Goal: Task Accomplishment & Management: Use online tool/utility

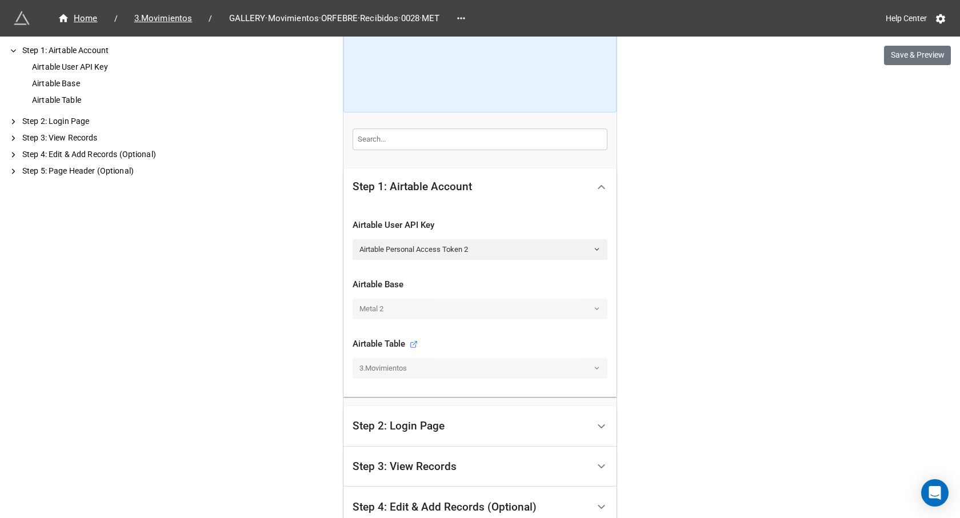
scroll to position [286, 0]
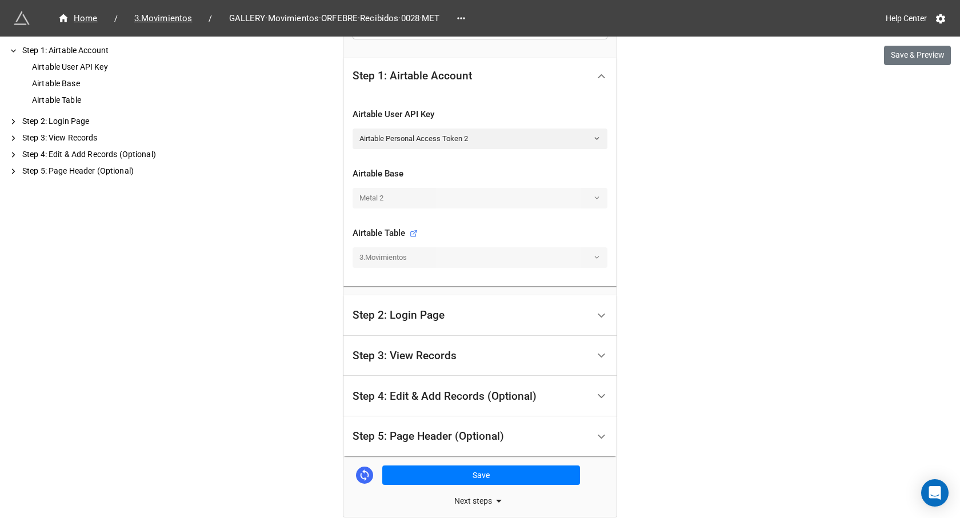
click at [417, 326] on div "Step 2: Login Page" at bounding box center [471, 315] width 236 height 27
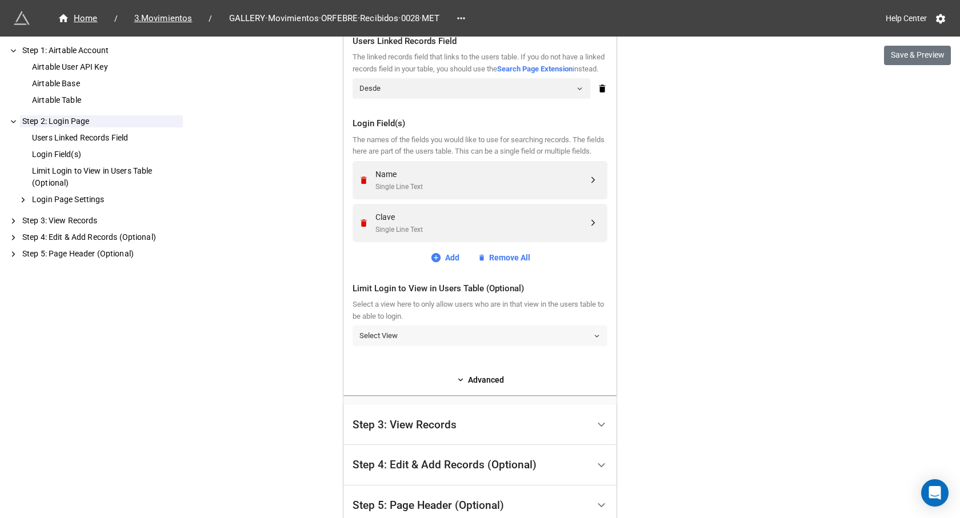
scroll to position [400, 0]
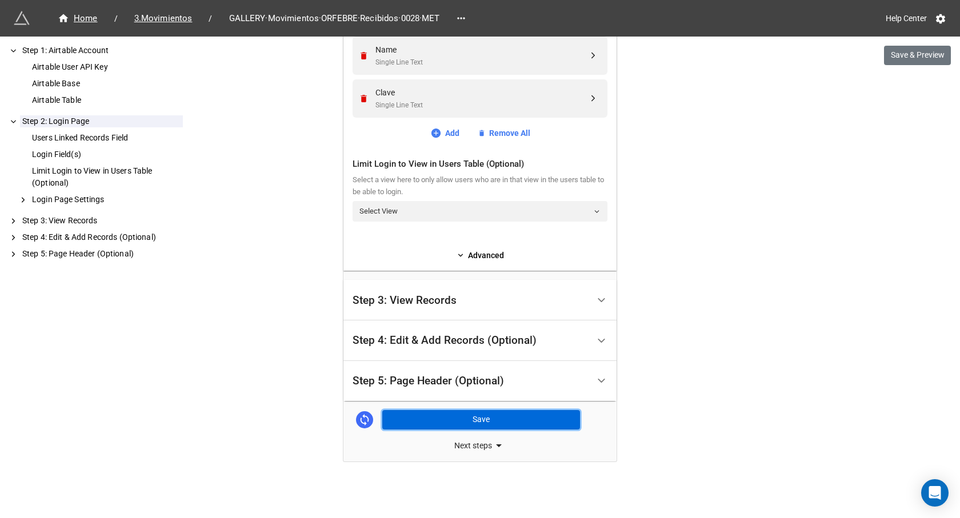
click at [477, 422] on button "Save" at bounding box center [481, 419] width 198 height 19
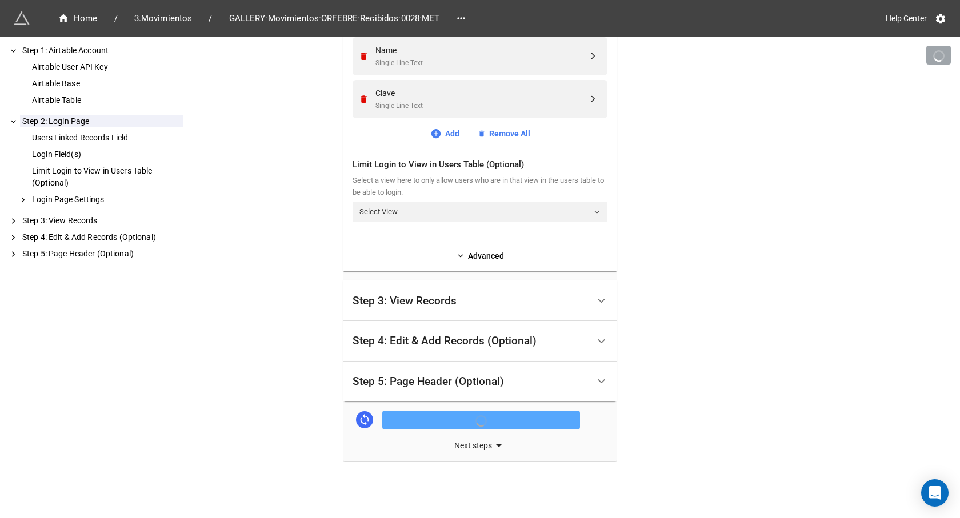
scroll to position [535, 0]
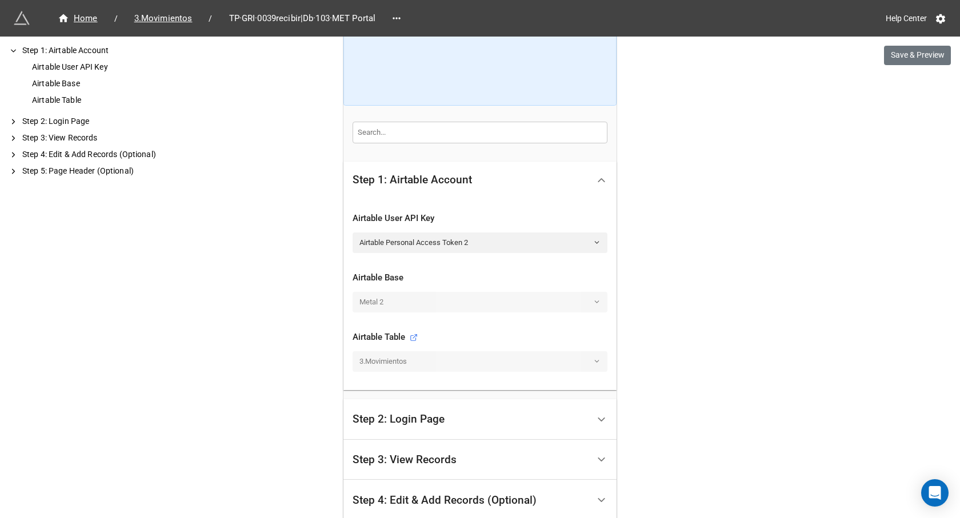
scroll to position [229, 0]
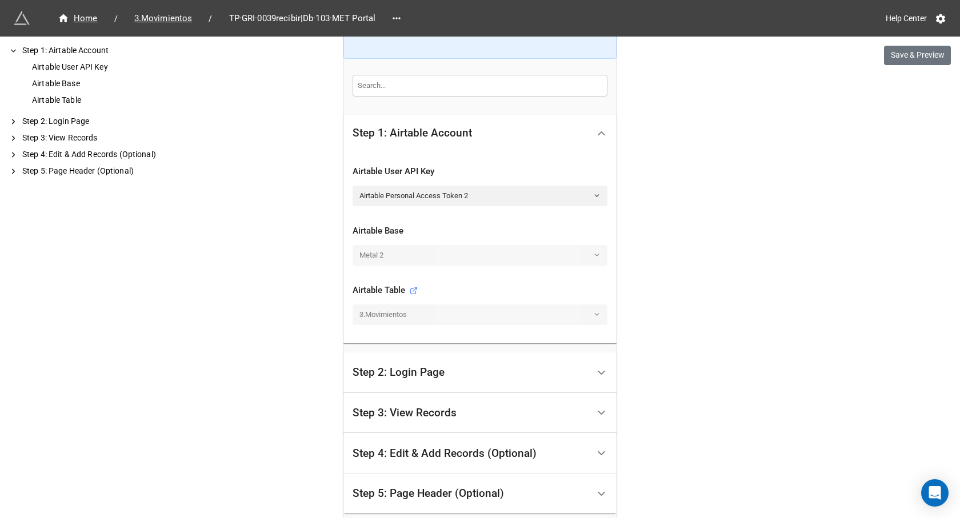
click at [470, 371] on div "Step 2: Login Page" at bounding box center [471, 372] width 236 height 27
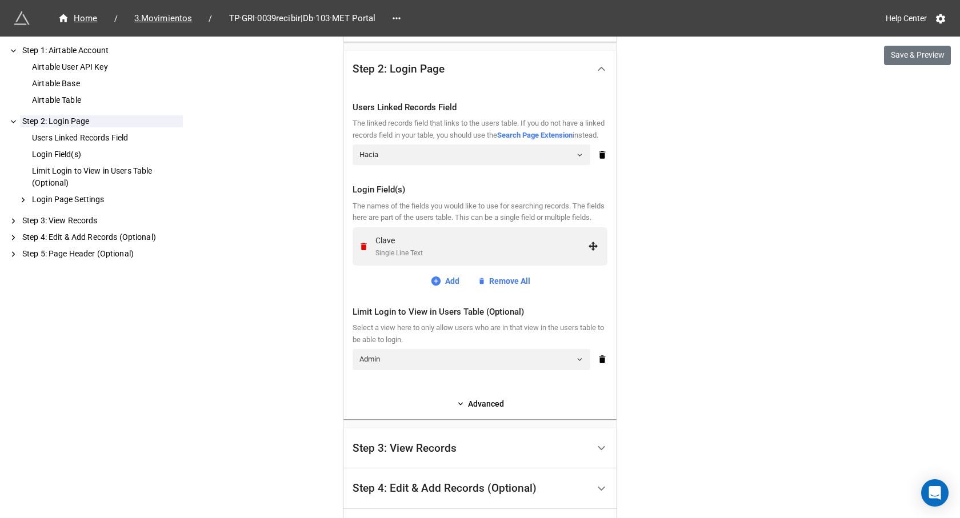
scroll to position [343, 0]
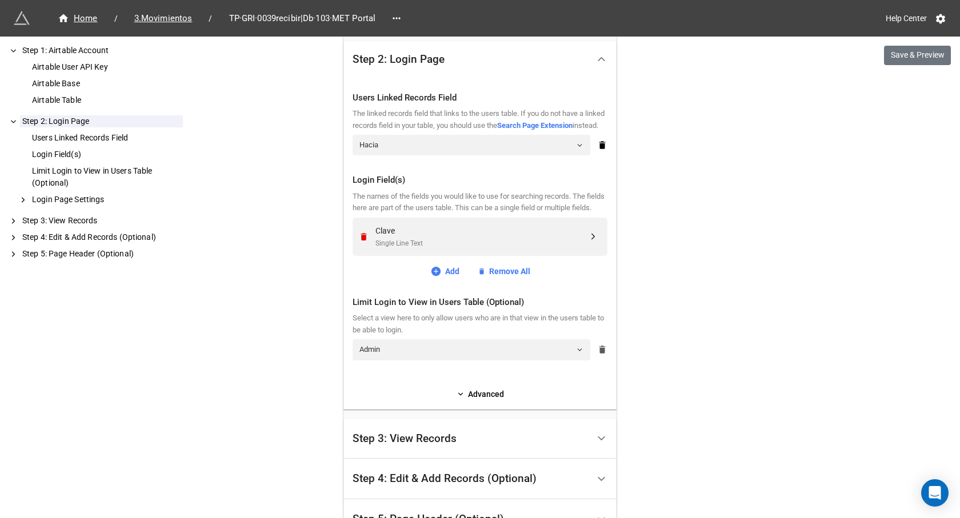
click at [599, 354] on icon at bounding box center [602, 350] width 6 height 8
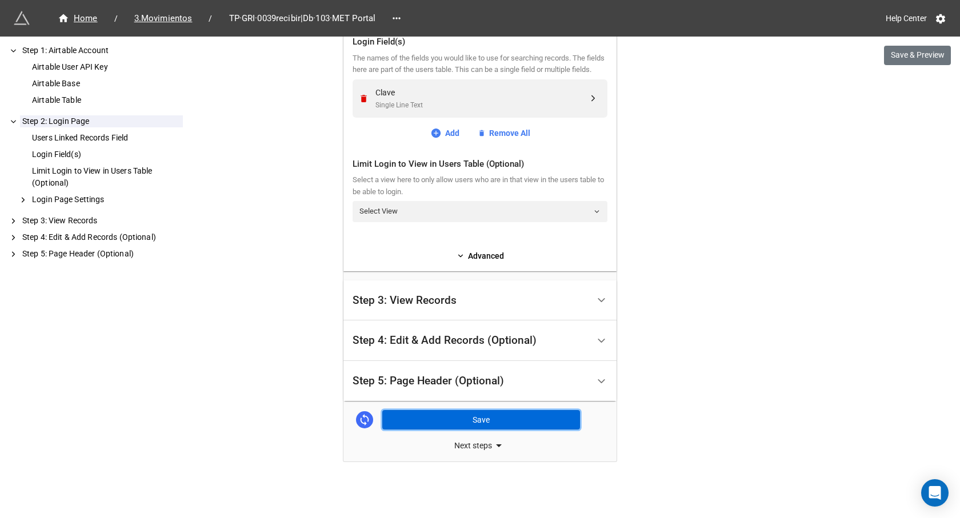
click at [499, 418] on button "Save" at bounding box center [481, 419] width 198 height 19
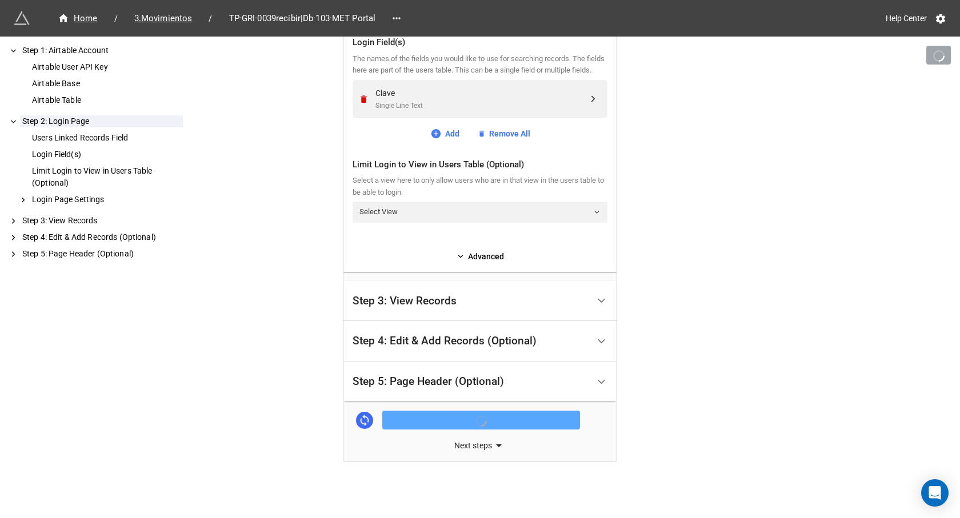
scroll to position [493, 0]
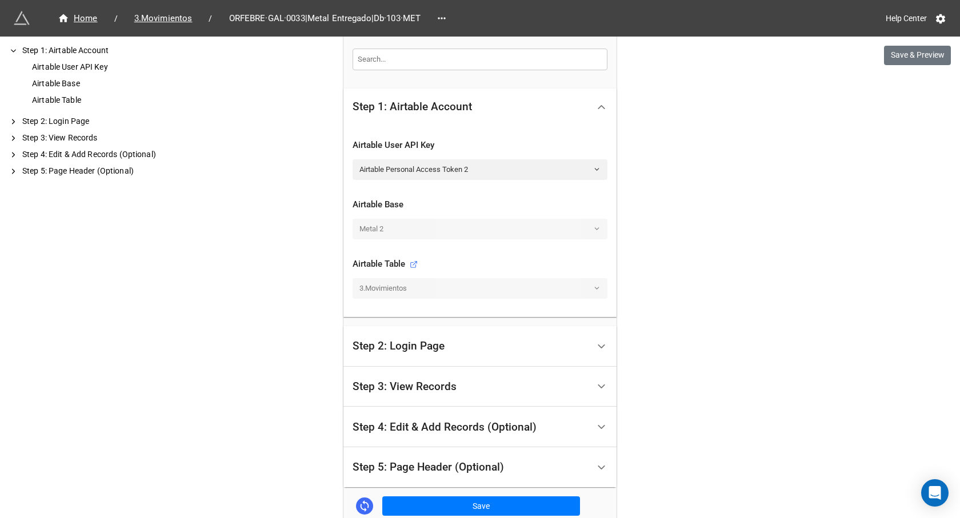
scroll to position [286, 0]
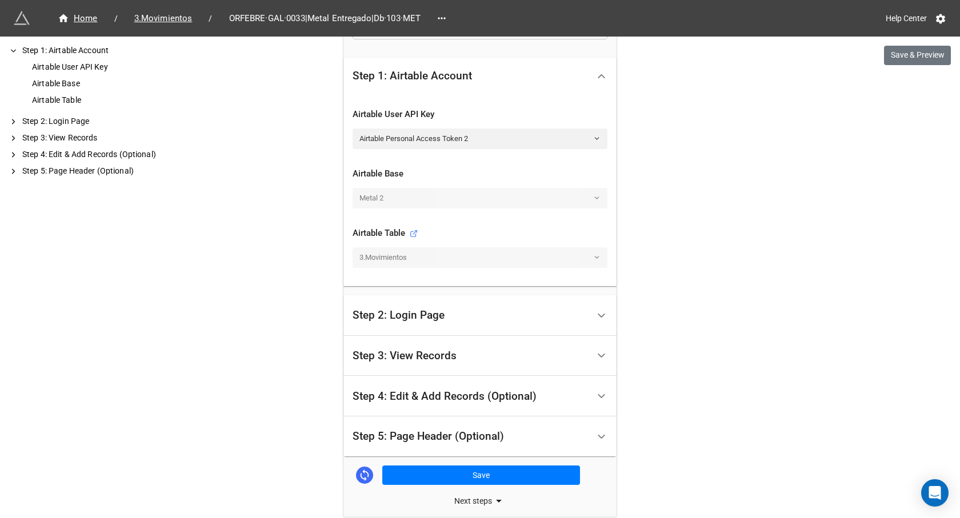
click at [474, 314] on div "Step 2: Login Page" at bounding box center [471, 315] width 236 height 27
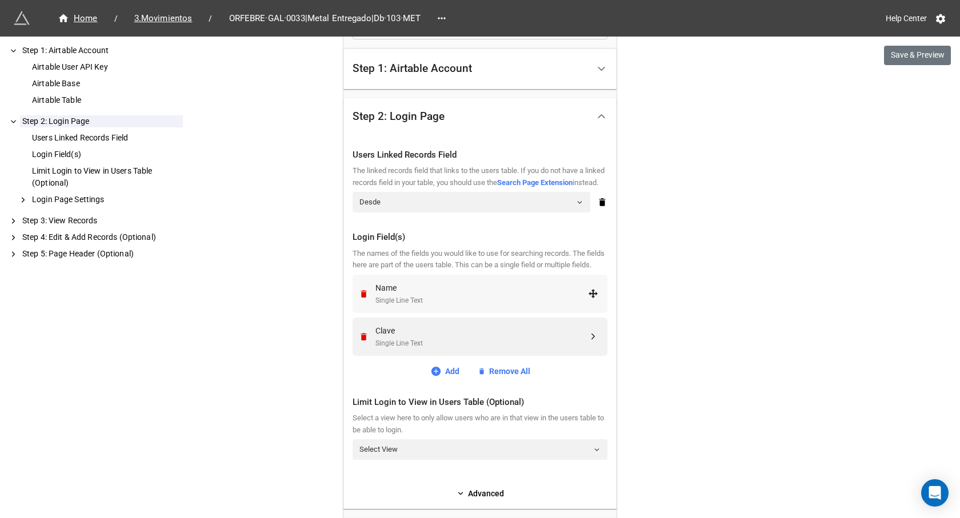
click at [417, 294] on div "Name" at bounding box center [481, 288] width 213 height 13
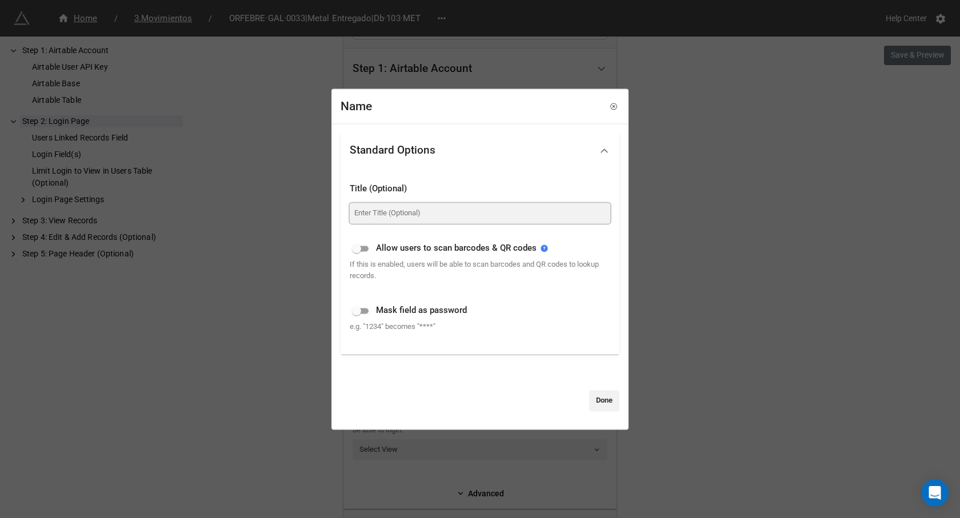
click at [438, 207] on input at bounding box center [480, 213] width 261 height 21
type input "Nombre"
click at [601, 401] on link "Done" at bounding box center [604, 401] width 30 height 21
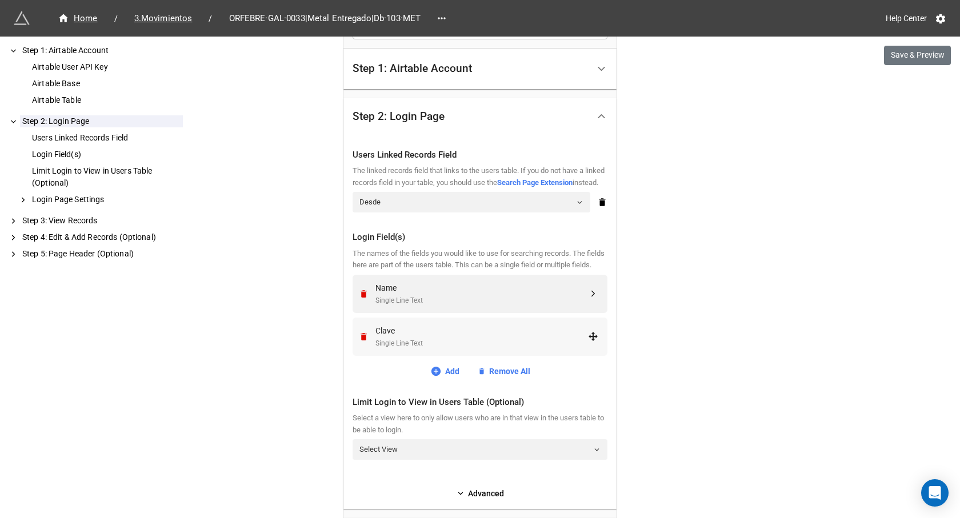
click at [436, 335] on div "Clave Single Line Text" at bounding box center [478, 337] width 240 height 38
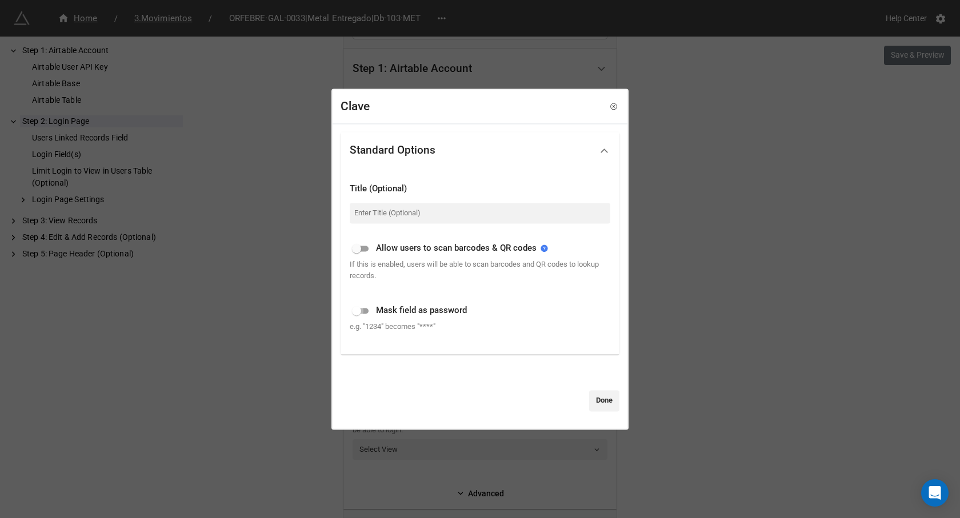
click at [363, 311] on input "checkbox" at bounding box center [356, 311] width 41 height 14
checkbox input "true"
click at [601, 396] on link "Done" at bounding box center [604, 401] width 30 height 21
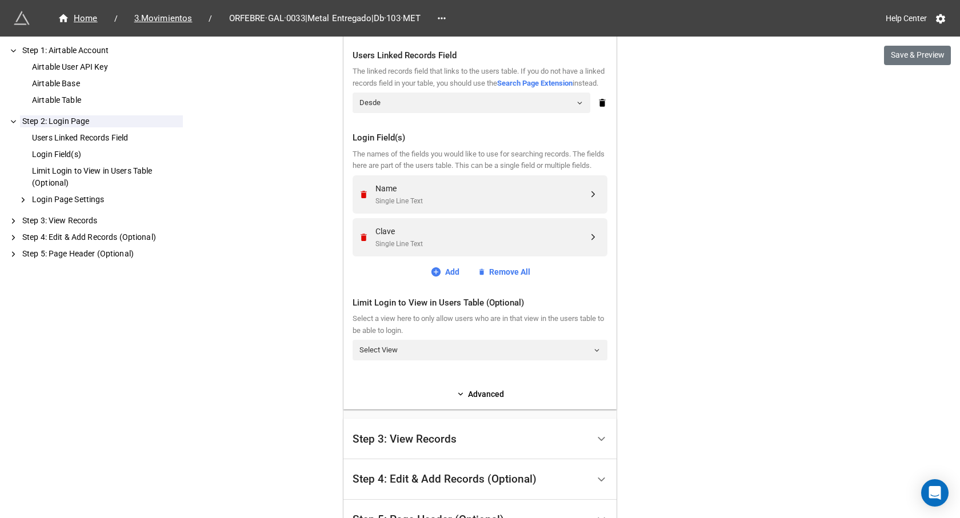
scroll to position [457, 0]
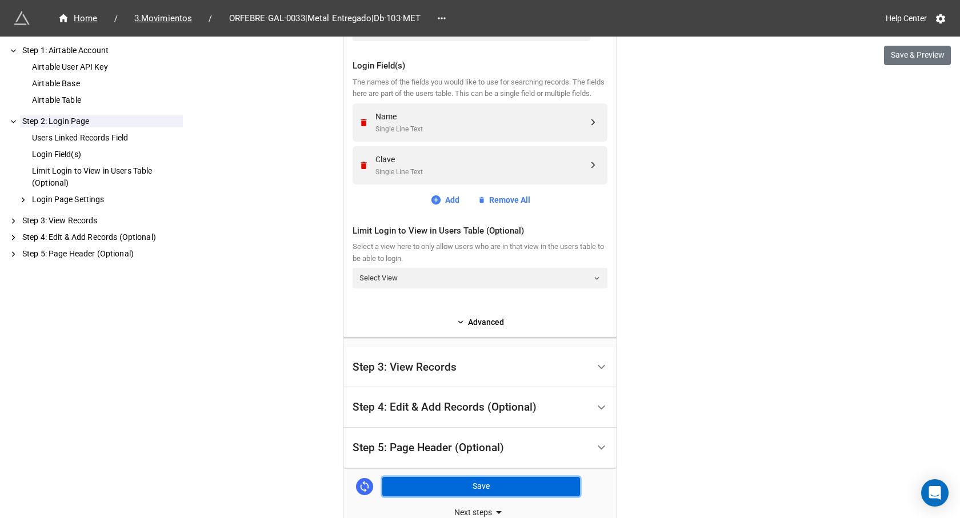
click at [442, 497] on button "Save" at bounding box center [481, 486] width 198 height 19
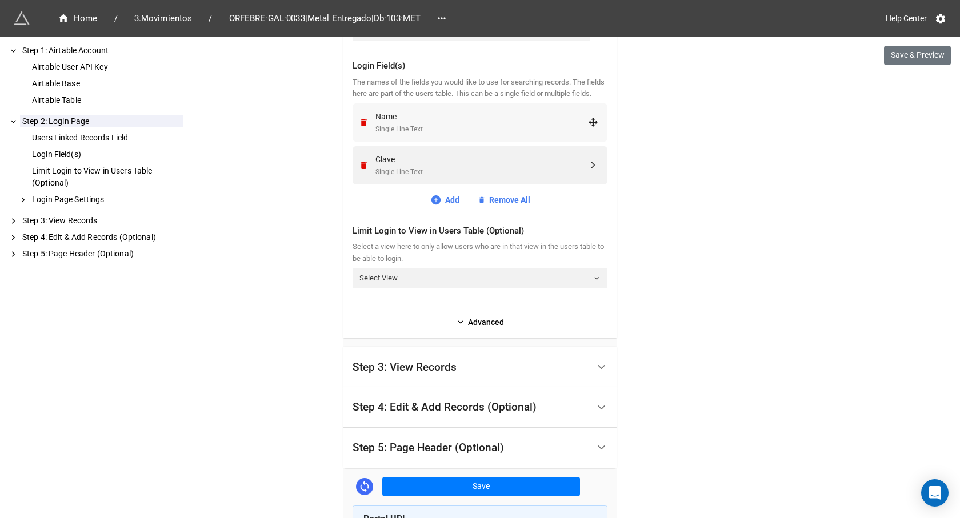
click at [465, 123] on div "Name" at bounding box center [481, 116] width 213 height 13
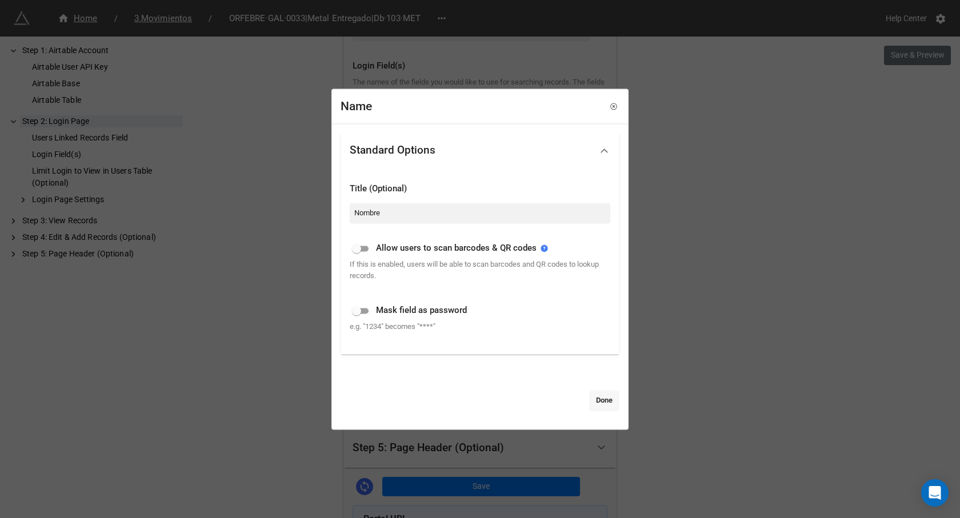
click at [602, 397] on link "Done" at bounding box center [604, 401] width 30 height 21
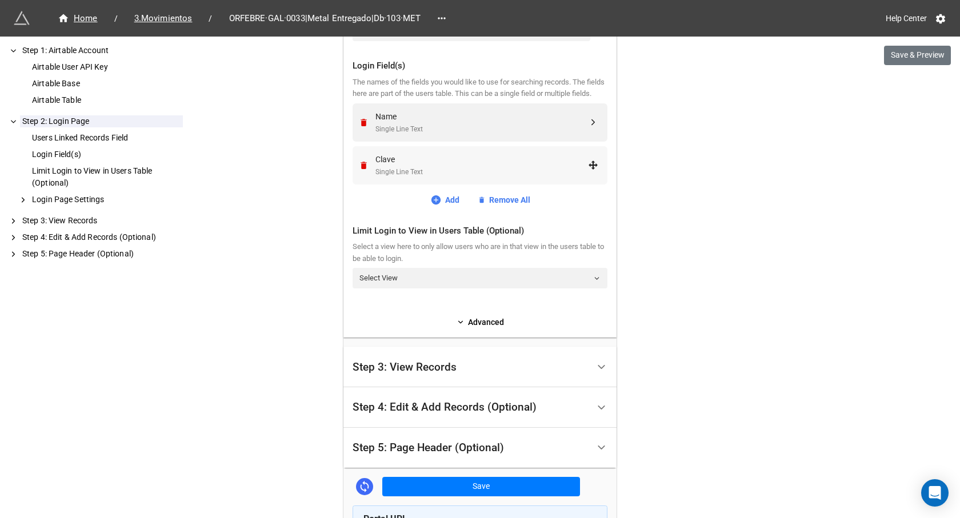
click at [389, 166] on div "Clave" at bounding box center [481, 159] width 213 height 13
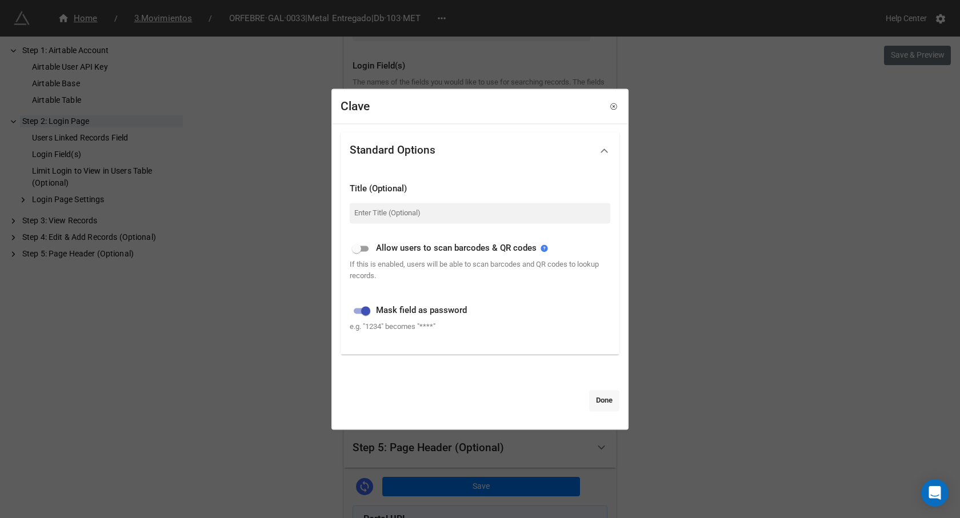
click at [589, 395] on link "Done" at bounding box center [604, 401] width 30 height 21
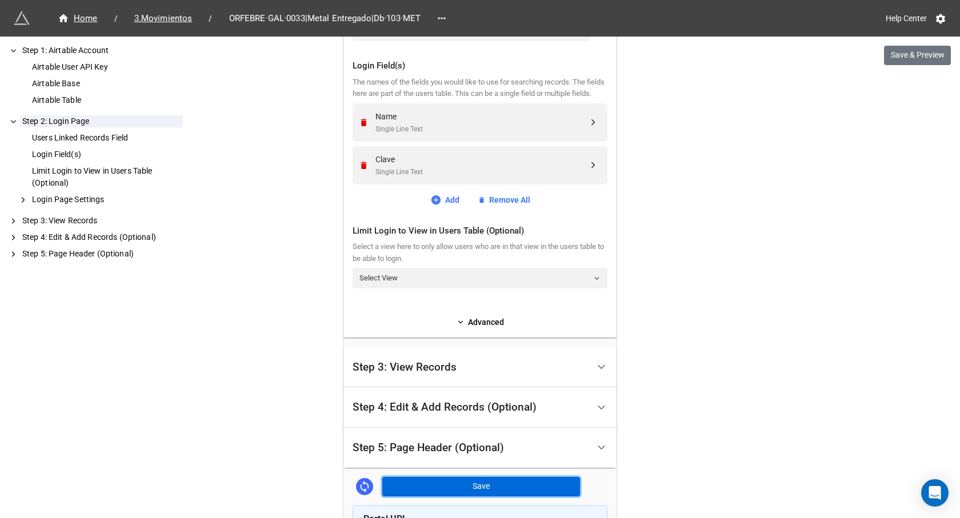
click at [465, 495] on button "Save" at bounding box center [481, 486] width 198 height 19
click at [410, 178] on div "Single Line Text" at bounding box center [481, 172] width 213 height 11
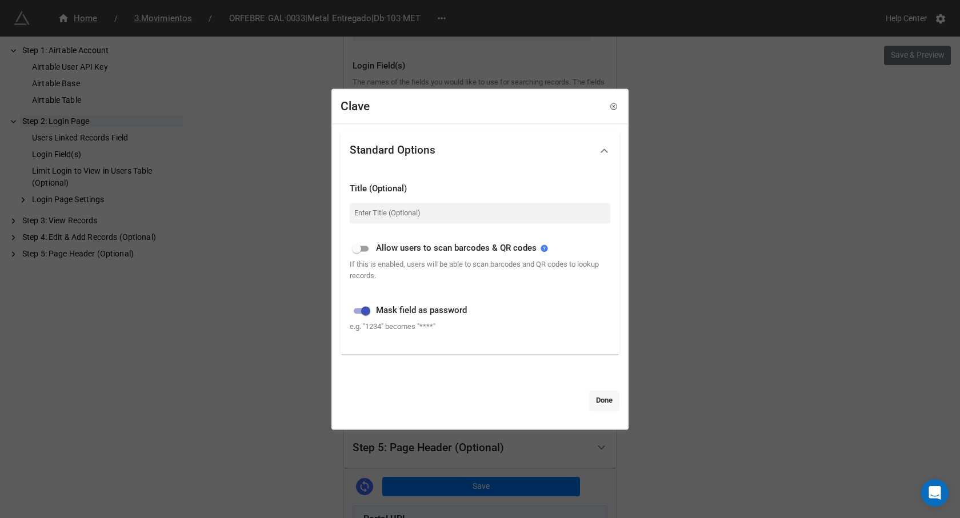
click at [594, 409] on link "Done" at bounding box center [604, 401] width 30 height 21
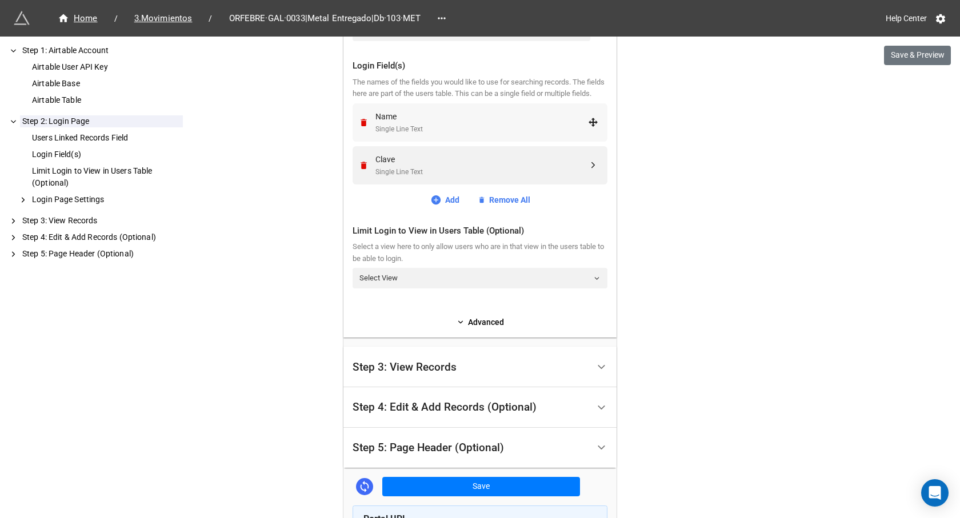
click at [434, 135] on div "Single Line Text" at bounding box center [481, 129] width 213 height 11
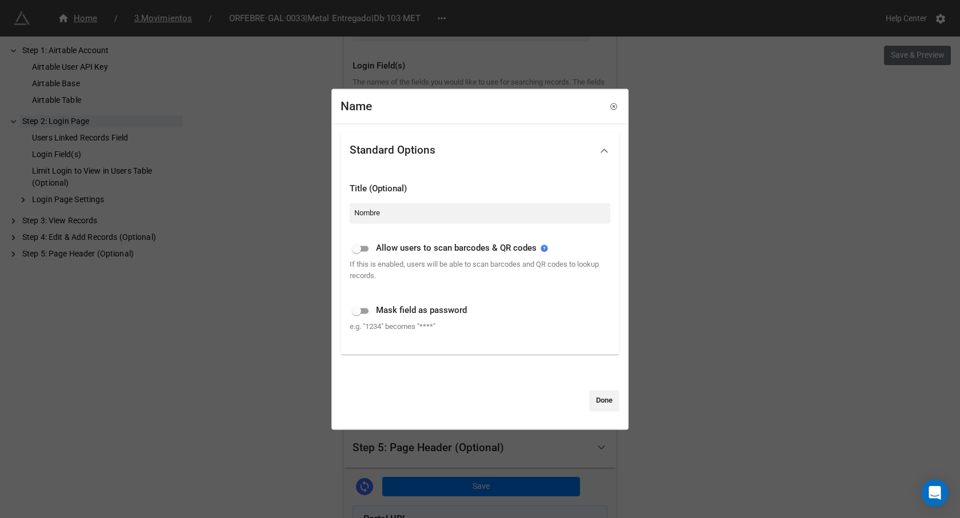
click at [611, 107] on icon at bounding box center [614, 107] width 8 height 8
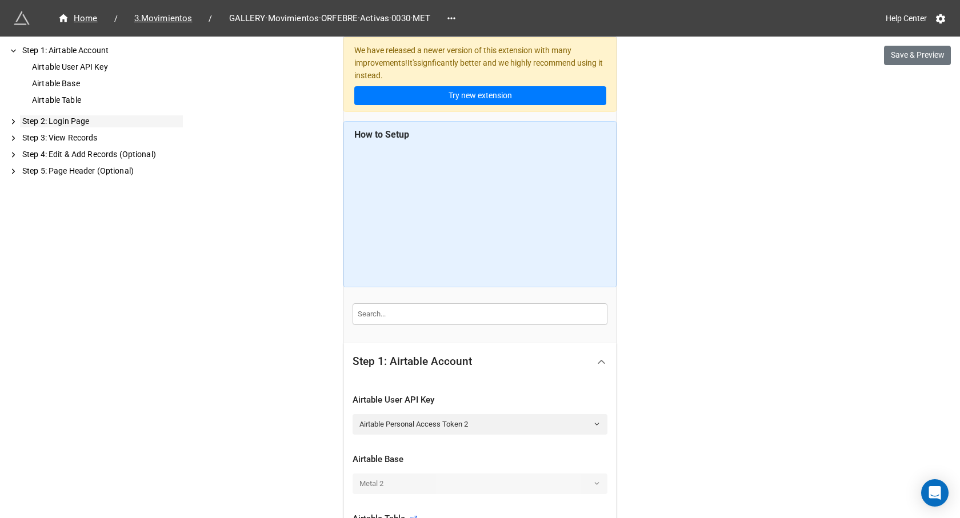
click at [65, 125] on div "Step 2: Login Page" at bounding box center [101, 121] width 163 height 12
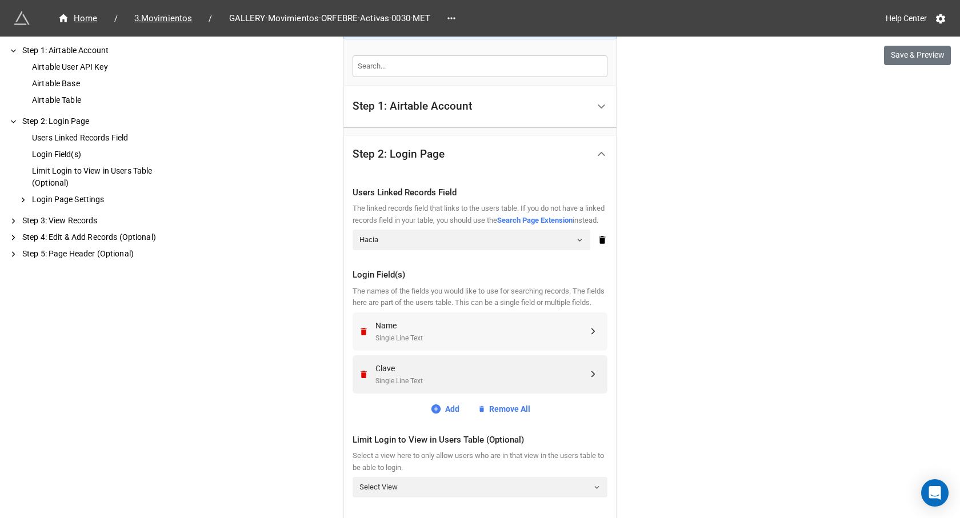
scroll to position [257, 0]
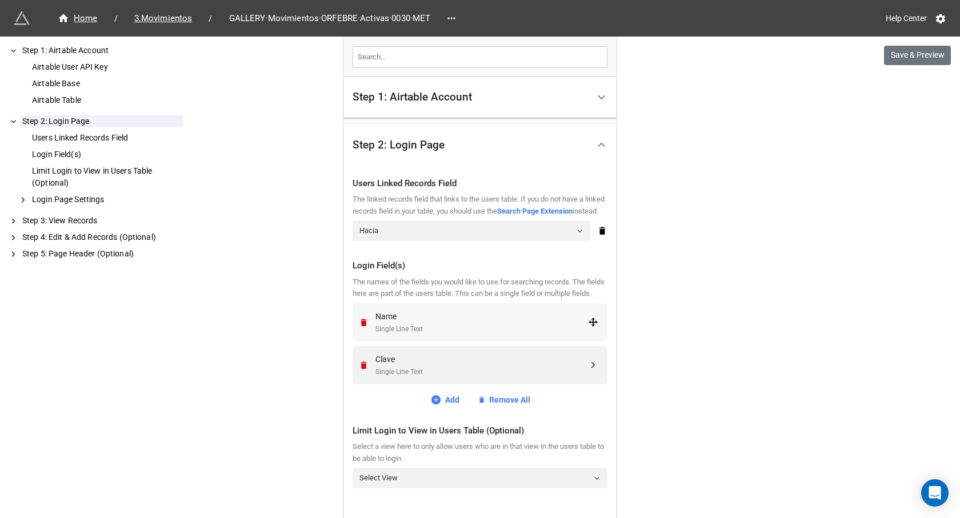
click at [424, 335] on div "Single Line Text" at bounding box center [481, 329] width 213 height 11
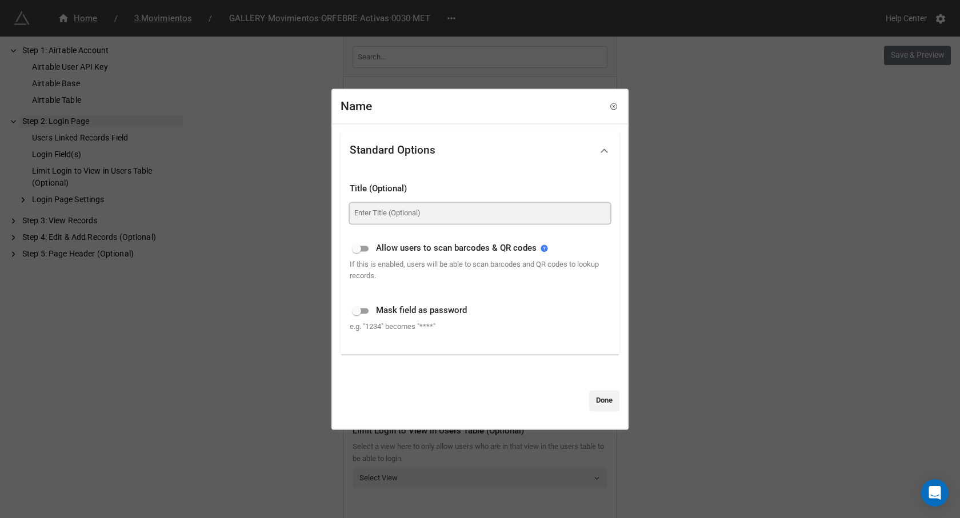
click at [387, 211] on input at bounding box center [480, 213] width 261 height 21
type input "Nombre"
click at [591, 403] on link "Done" at bounding box center [604, 401] width 30 height 21
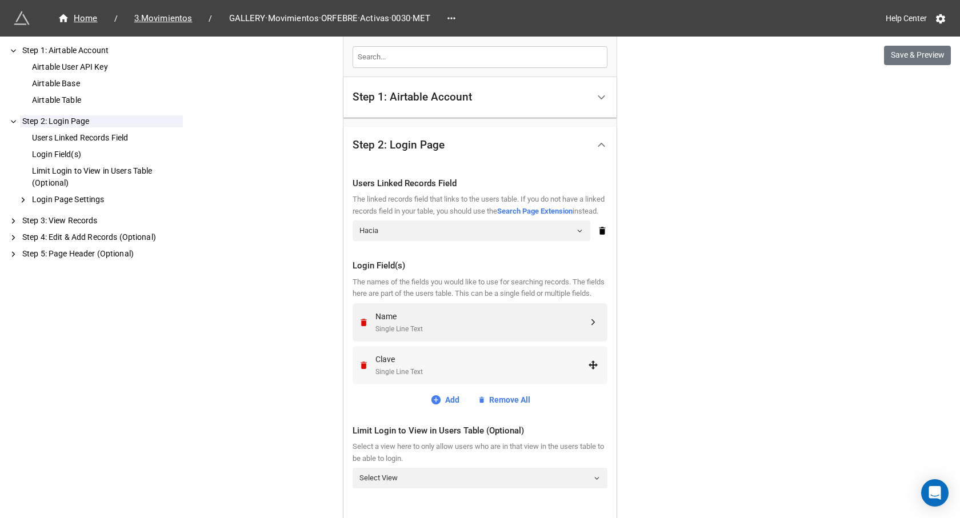
click at [405, 366] on div "Clave" at bounding box center [481, 359] width 213 height 13
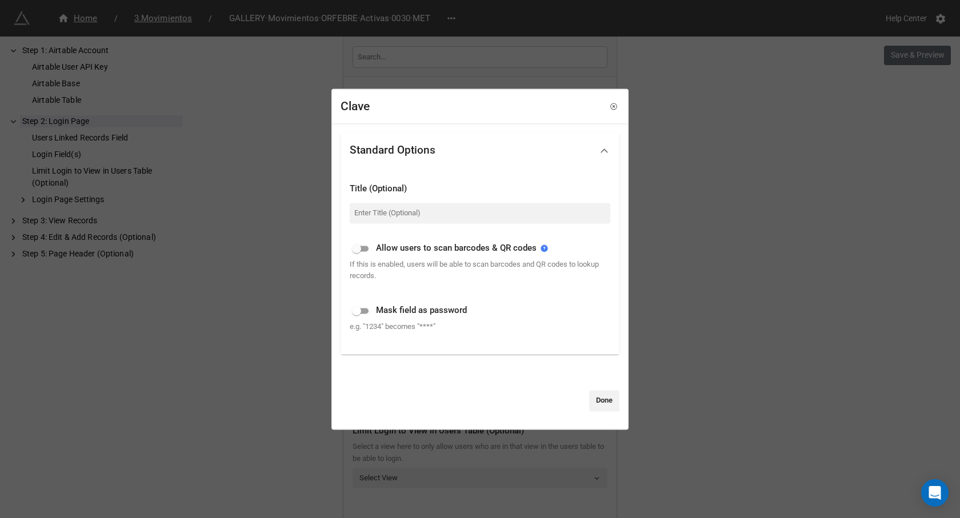
click at [358, 314] on input "checkbox" at bounding box center [356, 311] width 41 height 14
checkbox input "true"
click at [606, 400] on link "Done" at bounding box center [604, 401] width 30 height 21
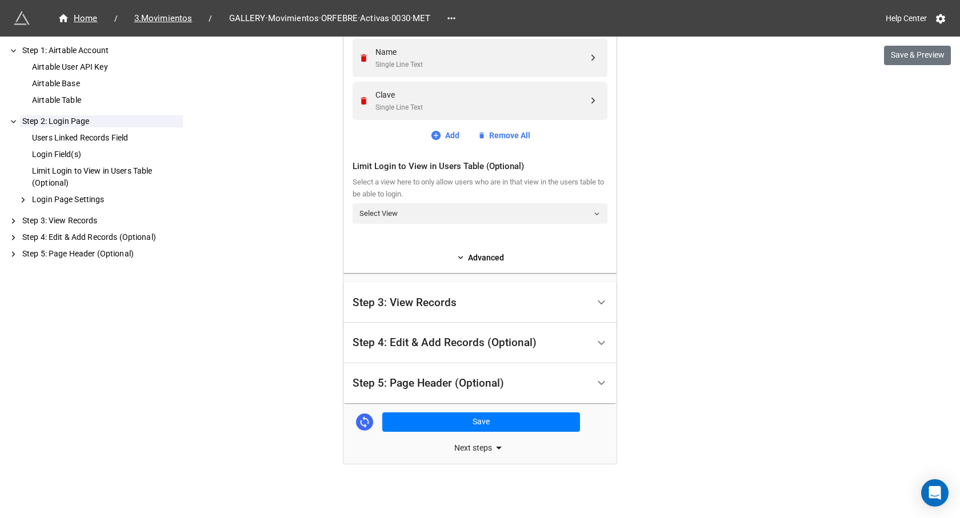
scroll to position [535, 0]
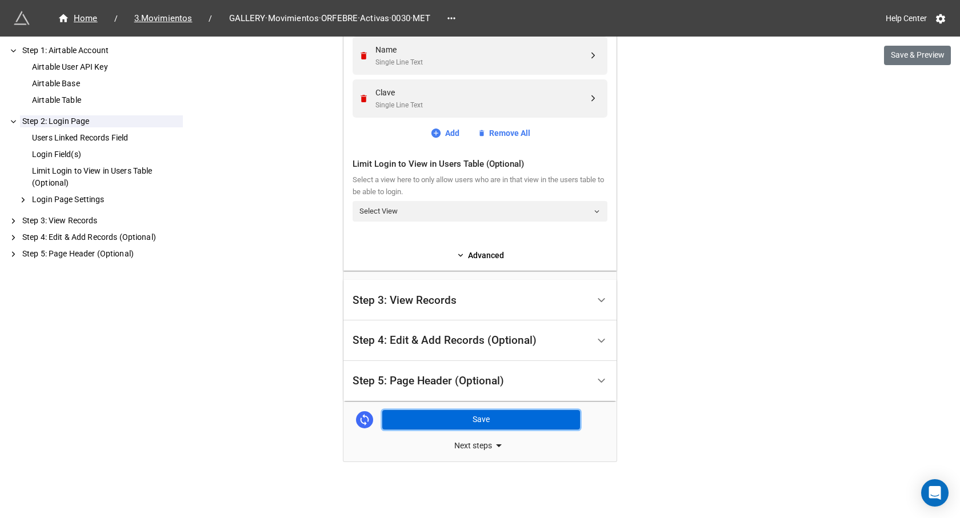
click at [453, 425] on button "Save" at bounding box center [481, 419] width 198 height 19
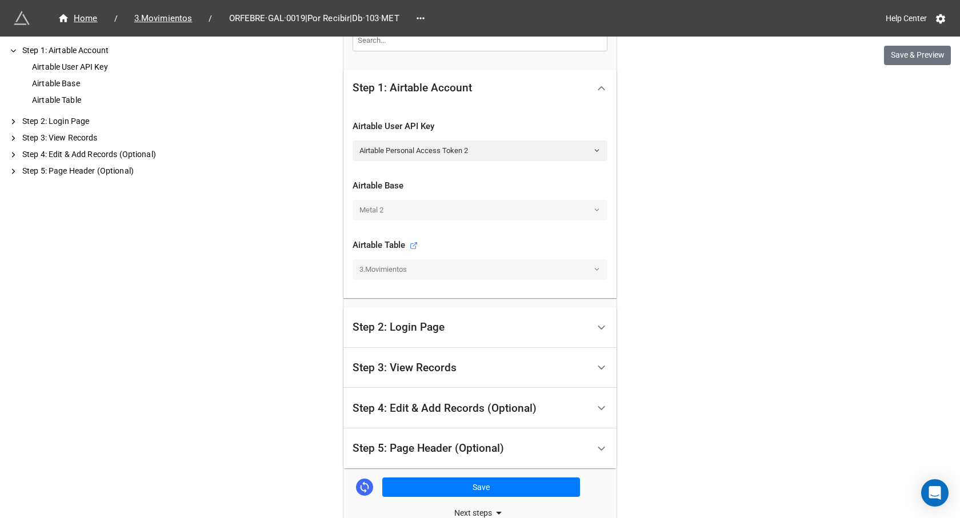
scroll to position [341, 0]
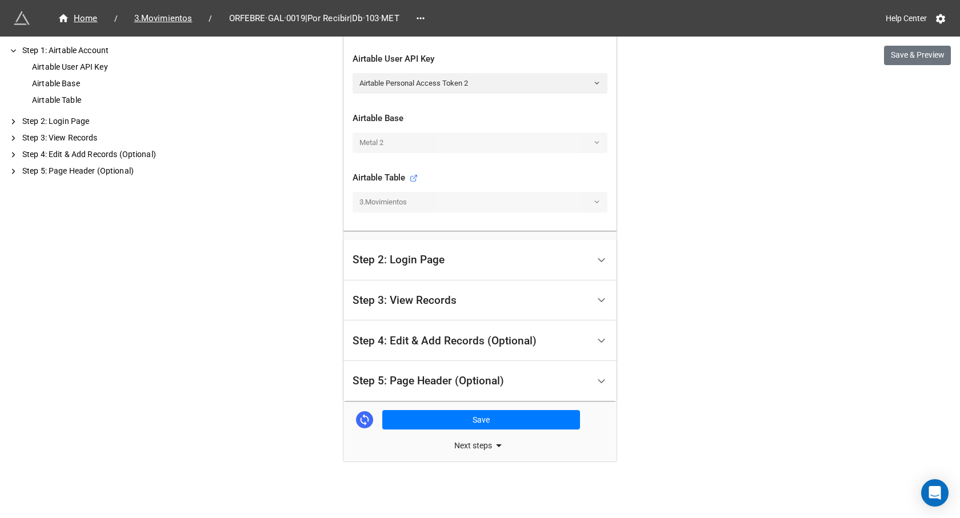
click at [443, 266] on div "Step 2: Login Page" at bounding box center [471, 260] width 236 height 27
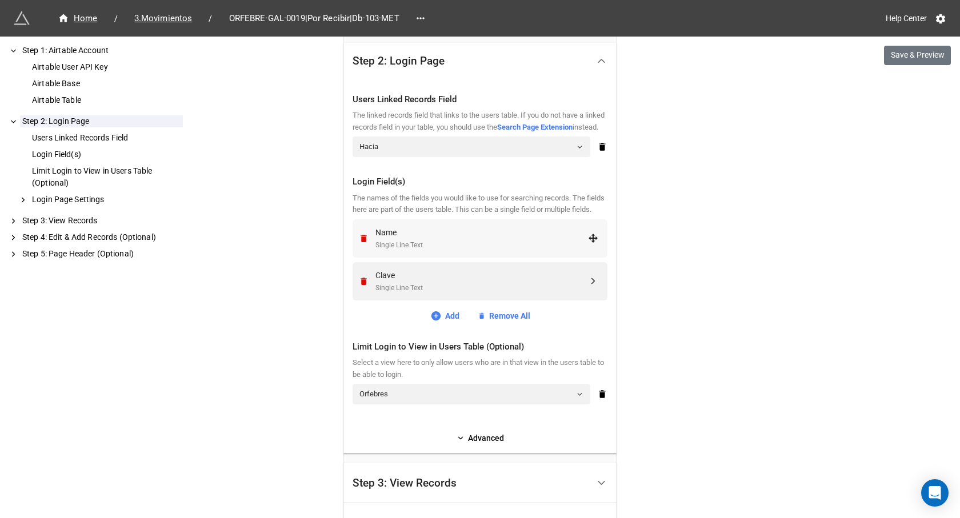
click at [450, 251] on div "Single Line Text" at bounding box center [481, 245] width 213 height 11
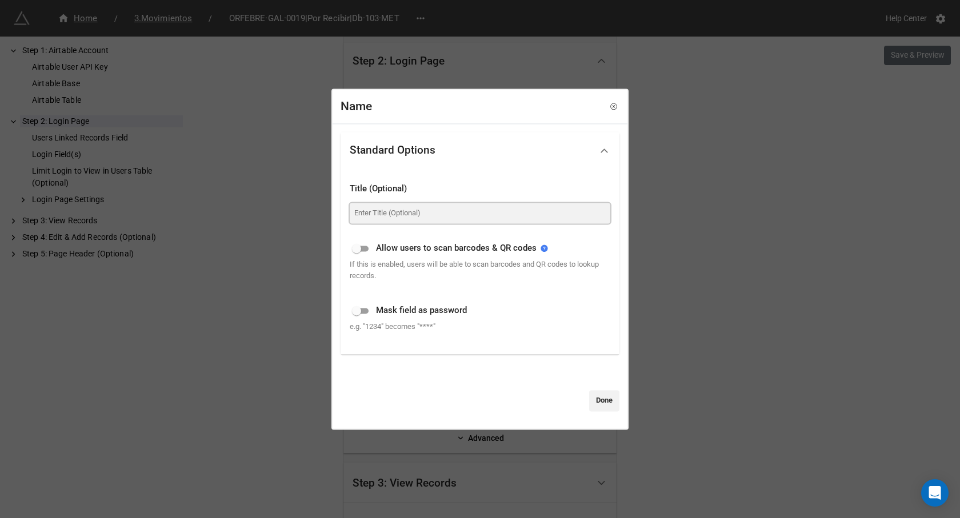
click at [417, 211] on input at bounding box center [480, 213] width 261 height 21
type input "Nombre"
click at [597, 409] on link "Done" at bounding box center [604, 401] width 30 height 21
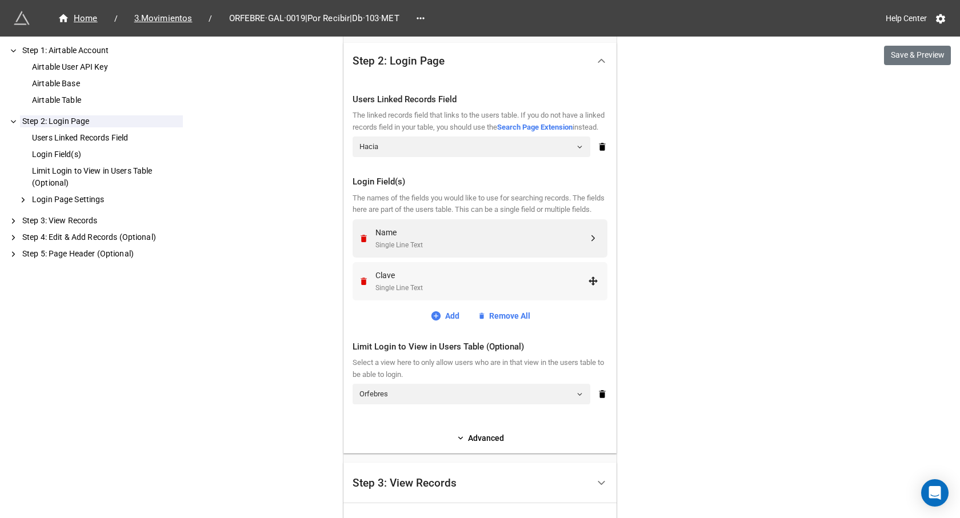
click at [443, 294] on div "Single Line Text" at bounding box center [481, 288] width 213 height 11
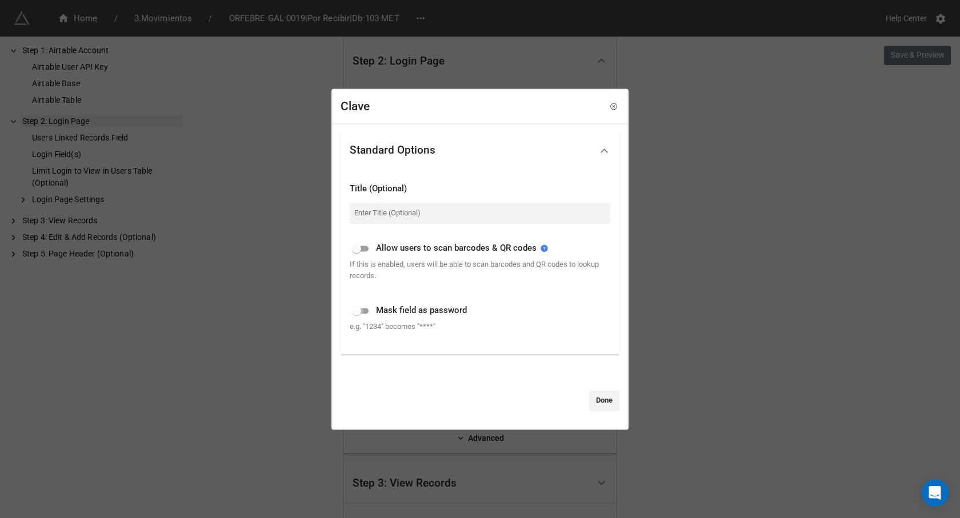
click at [357, 315] on input "checkbox" at bounding box center [356, 311] width 41 height 14
checkbox input "true"
click at [597, 402] on link "Done" at bounding box center [604, 401] width 30 height 21
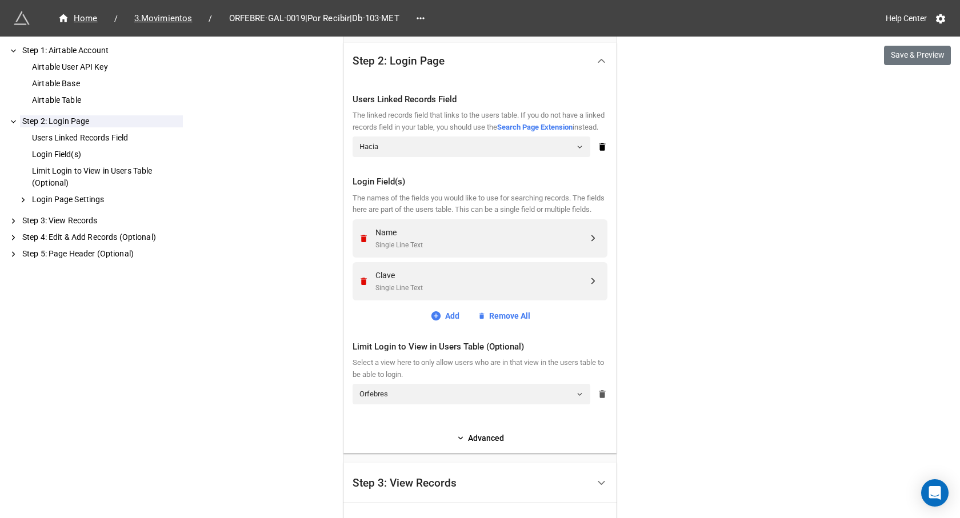
click at [597, 399] on icon at bounding box center [602, 394] width 10 height 10
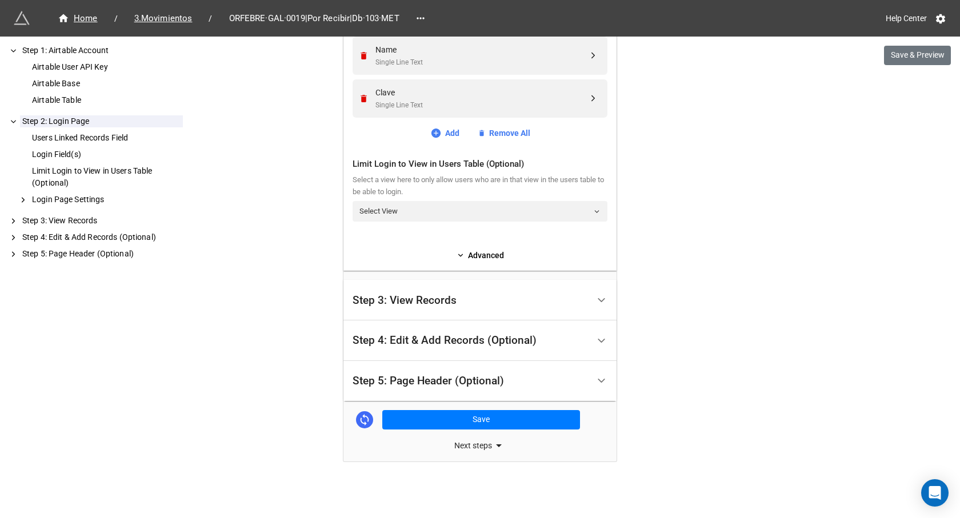
scroll to position [535, 0]
click at [498, 422] on button "Save" at bounding box center [481, 419] width 198 height 19
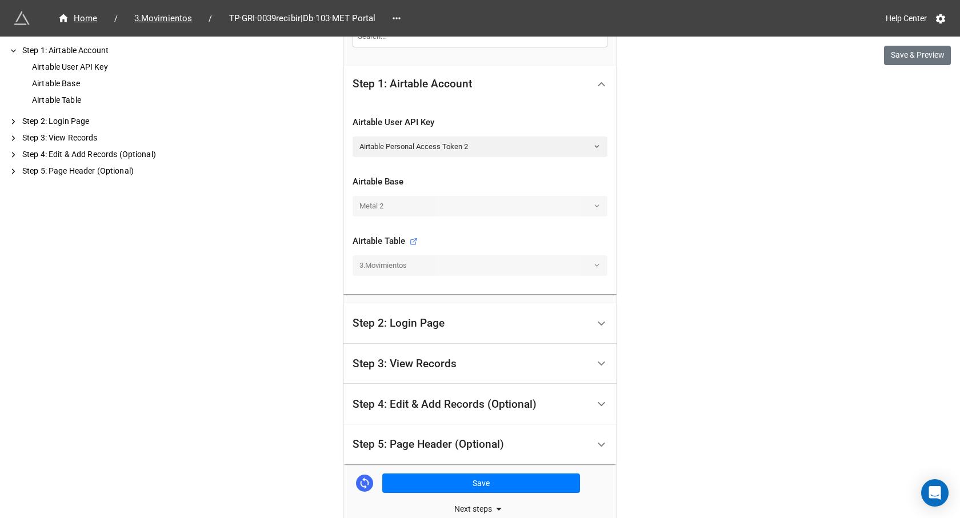
scroll to position [286, 0]
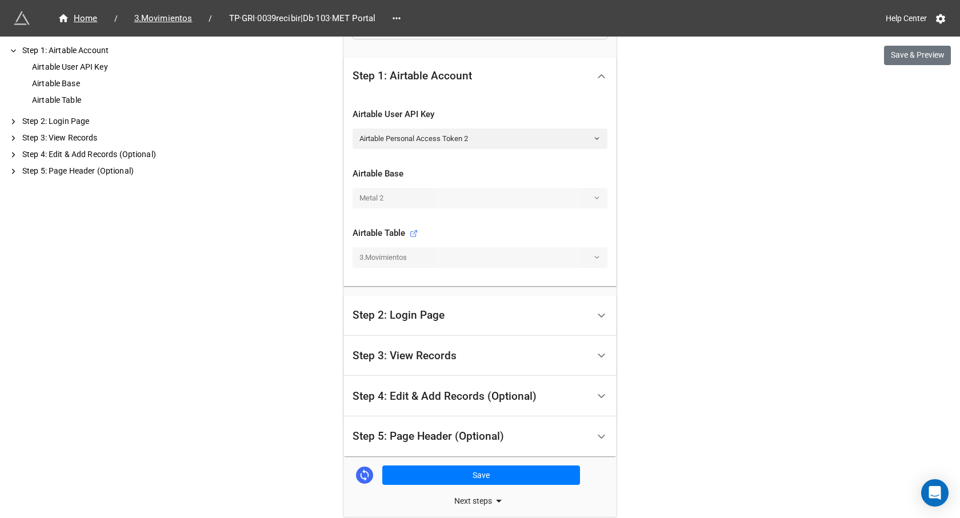
click at [586, 308] on div "Step 2: Login Page" at bounding box center [479, 315] width 273 height 41
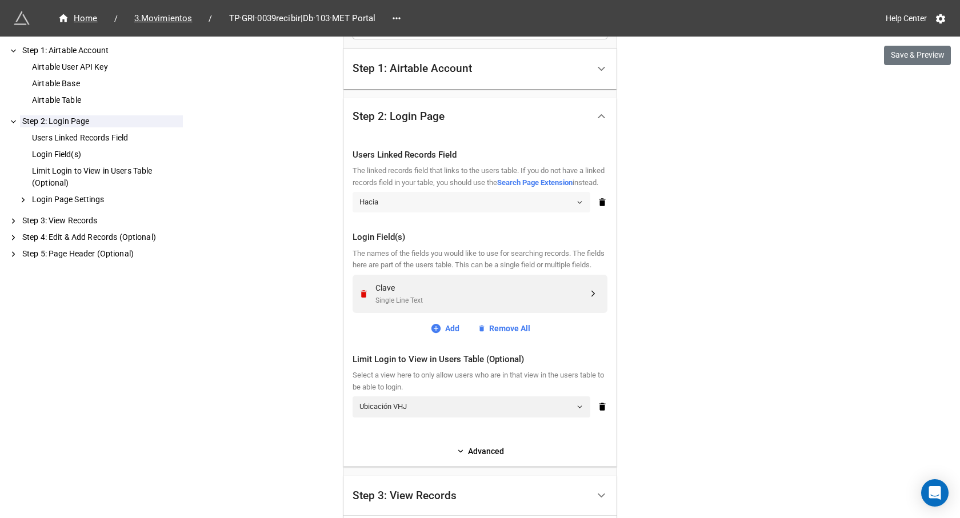
click at [425, 209] on link "Hacia" at bounding box center [472, 202] width 238 height 21
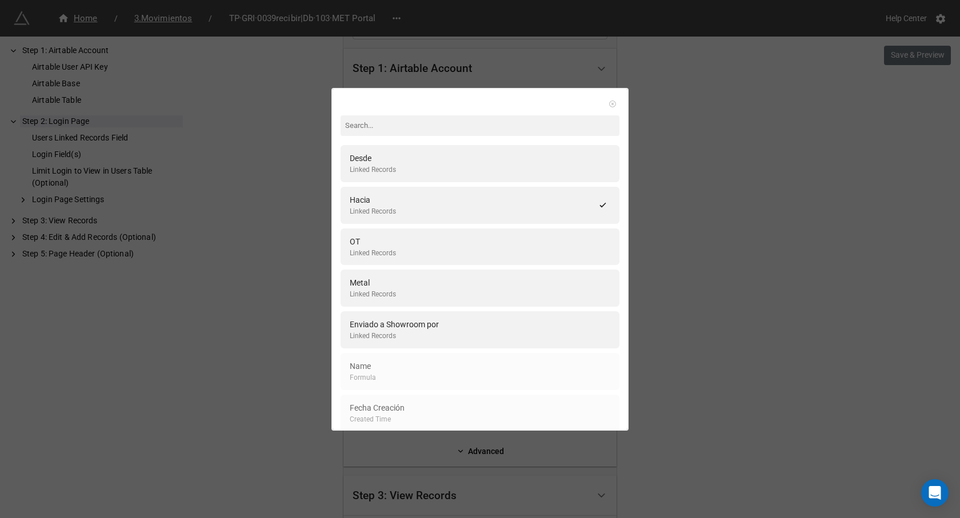
click at [609, 104] on icon at bounding box center [613, 104] width 8 height 8
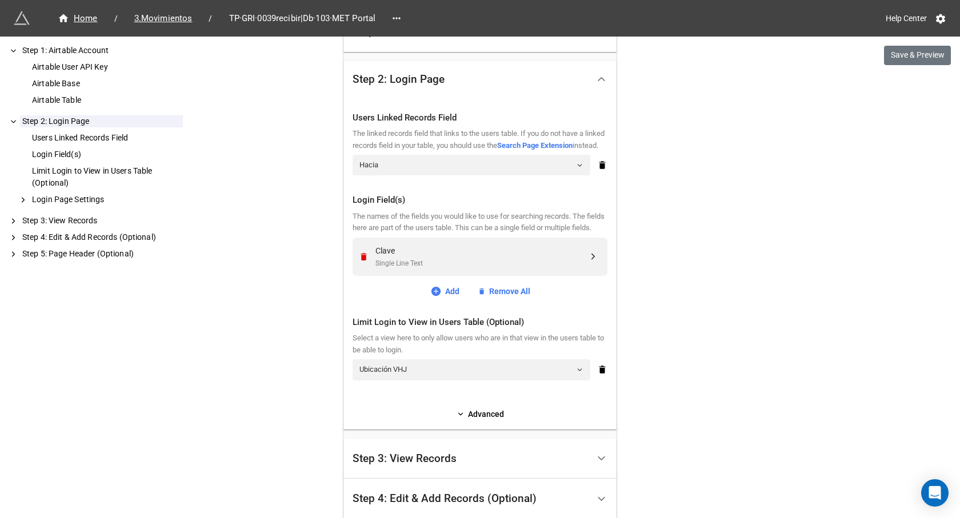
scroll to position [343, 0]
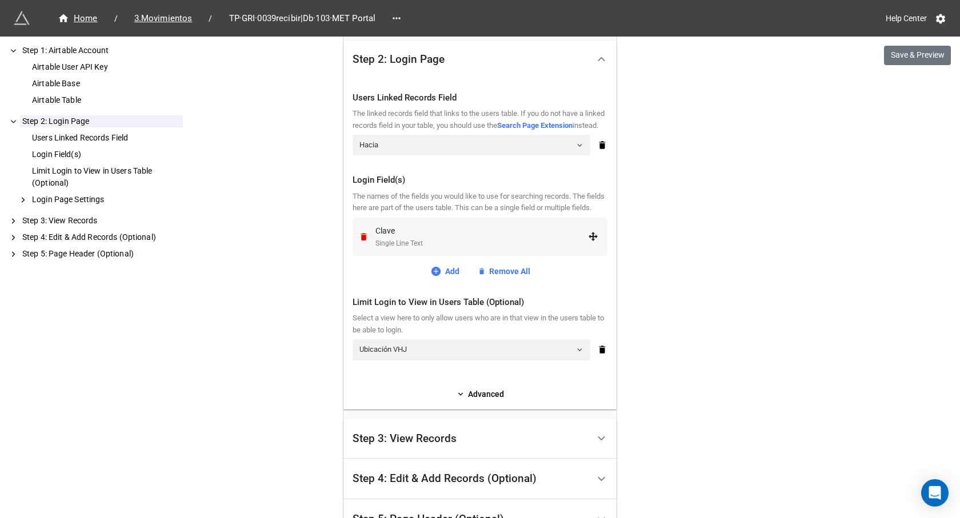
click at [407, 237] on div "Clave" at bounding box center [481, 231] width 213 height 13
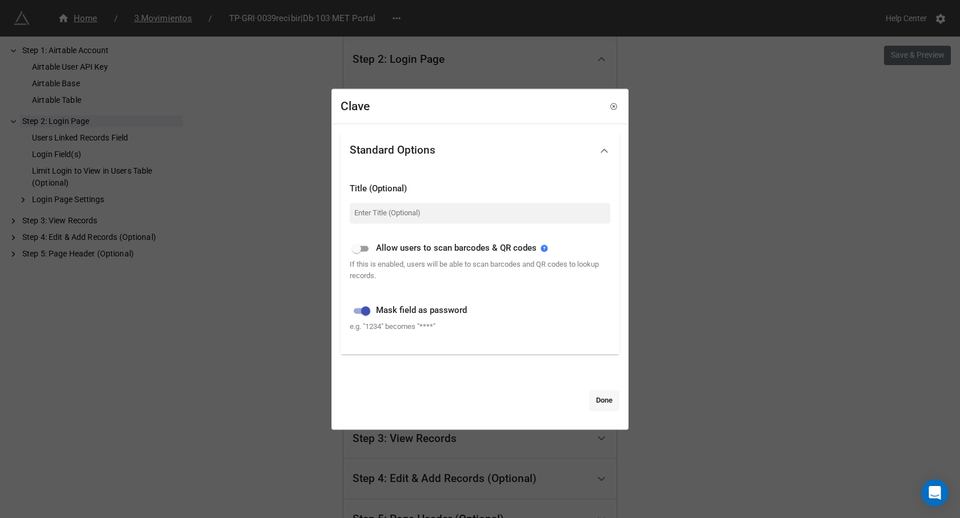
click at [597, 401] on link "Done" at bounding box center [604, 401] width 30 height 21
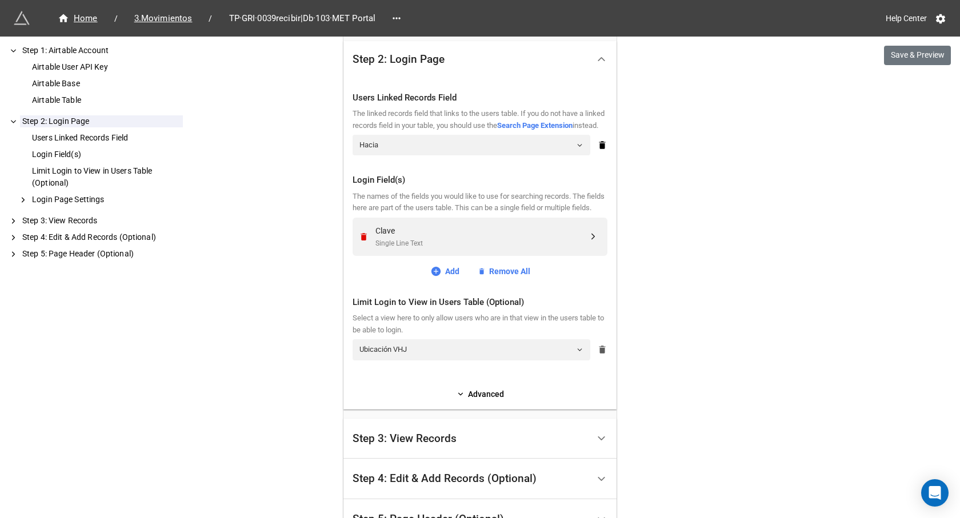
click at [602, 360] on link at bounding box center [602, 349] width 10 height 21
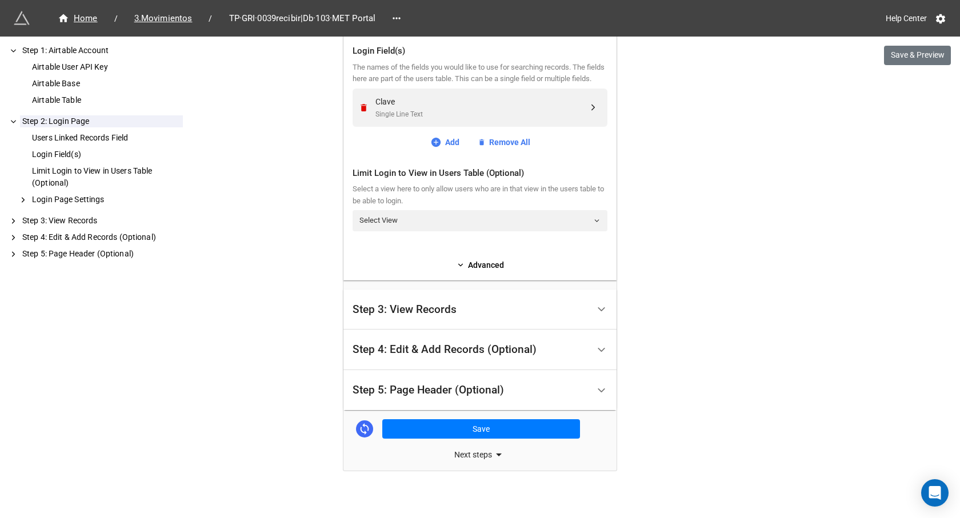
scroll to position [493, 0]
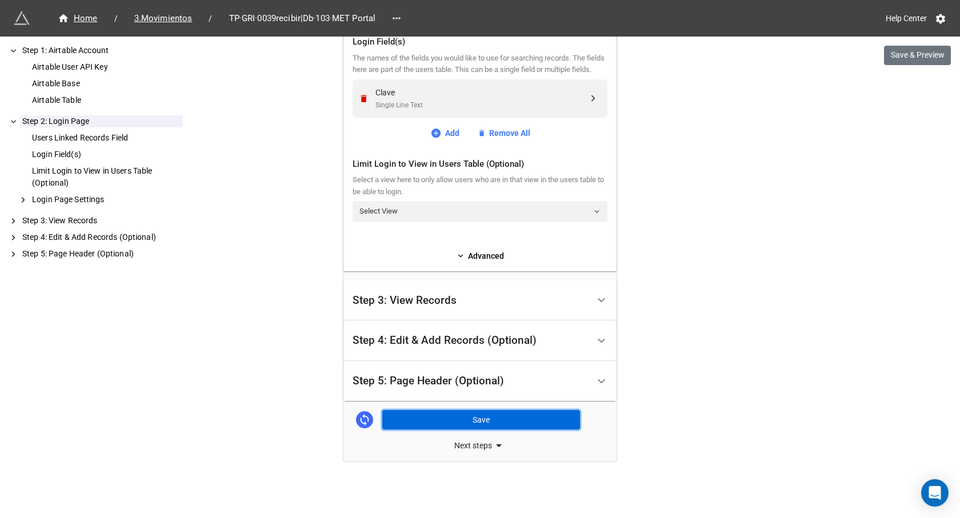
click at [454, 414] on button "Save" at bounding box center [481, 419] width 198 height 19
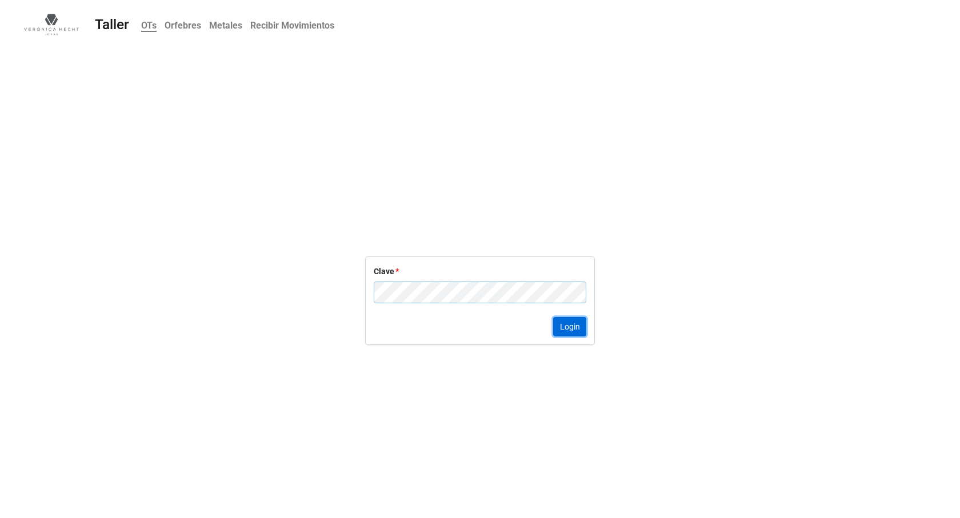
click at [567, 330] on button "Login" at bounding box center [569, 326] width 33 height 19
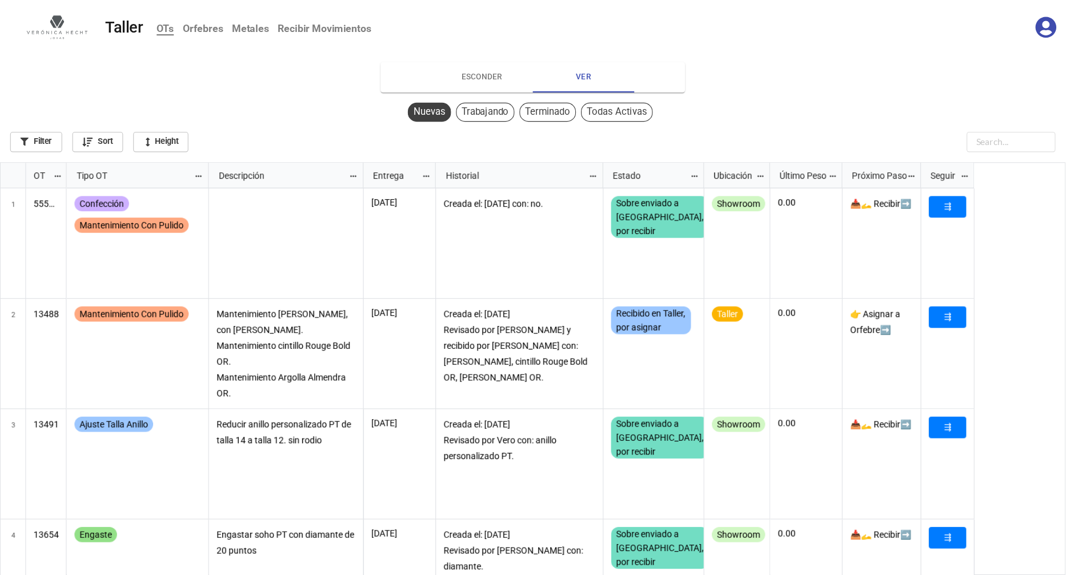
scroll to position [6, 6]
click at [291, 86] on div "ESCONDER VER" at bounding box center [480, 72] width 960 height 32
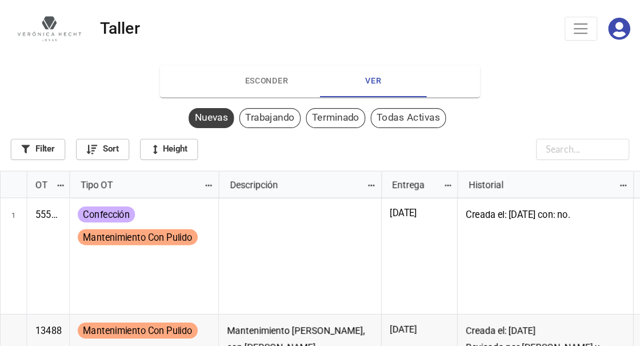
scroll to position [145, 542]
click at [436, 42] on nav "Taller OTs Orfebres Metales Recibir Movimientos" at bounding box center [274, 24] width 549 height 49
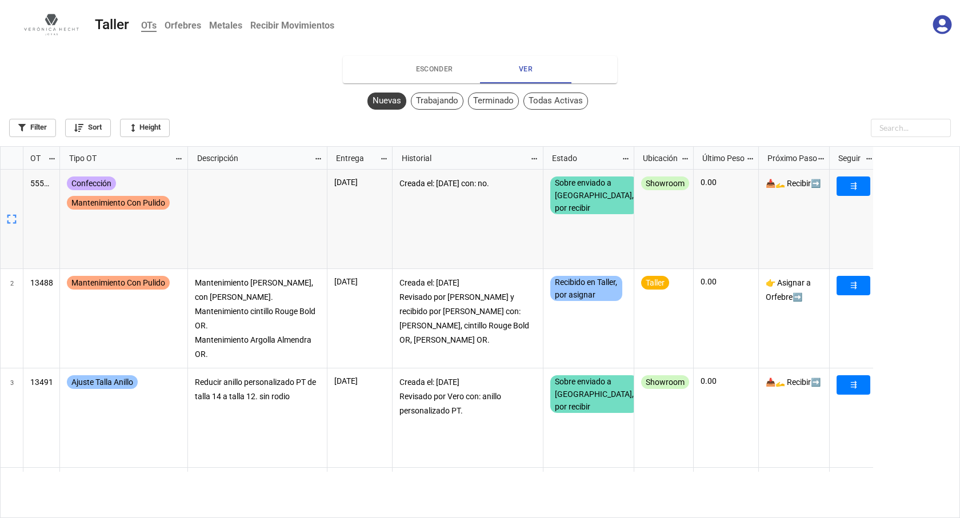
scroll to position [366, 953]
